Goal: Transaction & Acquisition: Purchase product/service

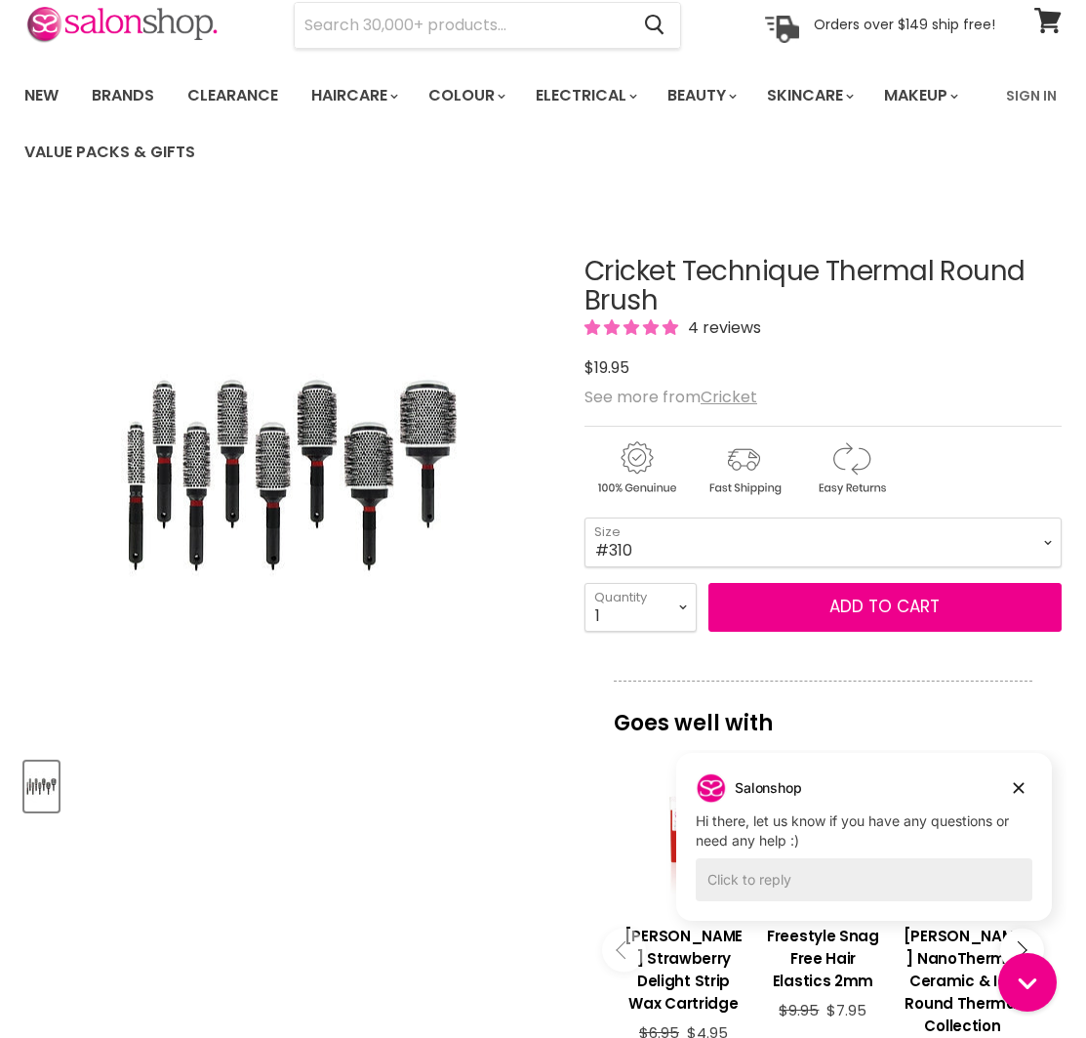
click at [658, 553] on select "#300 #310 #330 #350 #370 #390 #400 #450" at bounding box center [823, 541] width 477 height 49
click at [585, 517] on select "#300 #310 #330 #350 #370 #390 #400 #450" at bounding box center [823, 541] width 477 height 49
click at [712, 557] on select "#300 #310 #330 #350 #370 #390 #400 #450" at bounding box center [823, 541] width 477 height 49
click at [585, 517] on select "#300 #310 #330 #350 #370 #390 #400 #450" at bounding box center [823, 541] width 477 height 49
click at [916, 541] on select "#300 #310 #330 #350 #370 #390 #400 #450" at bounding box center [823, 541] width 477 height 49
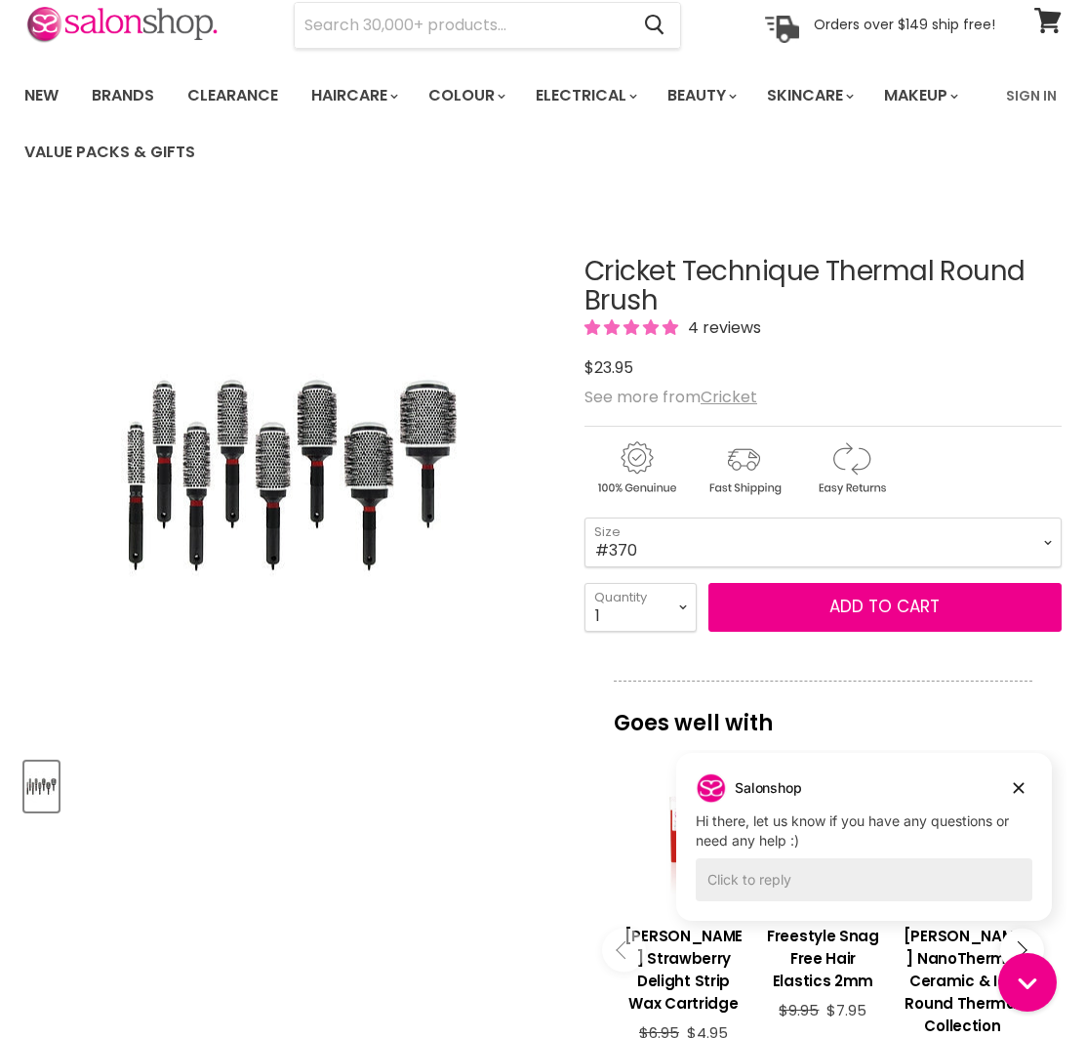
click at [585, 517] on select "#300 #310 #330 #350 #370 #390 #400 #450" at bounding box center [823, 541] width 477 height 49
select select "#370"
